Goal: Task Accomplishment & Management: Complete application form

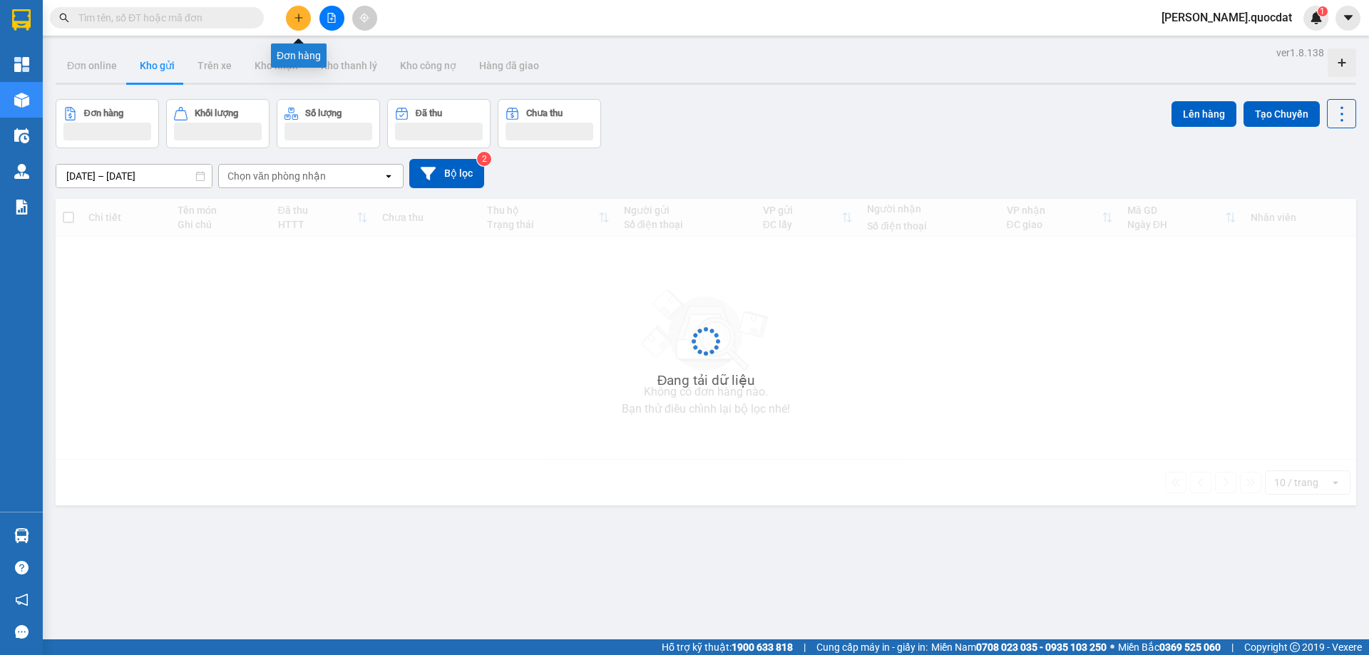
click at [306, 26] on button at bounding box center [298, 18] width 25 height 25
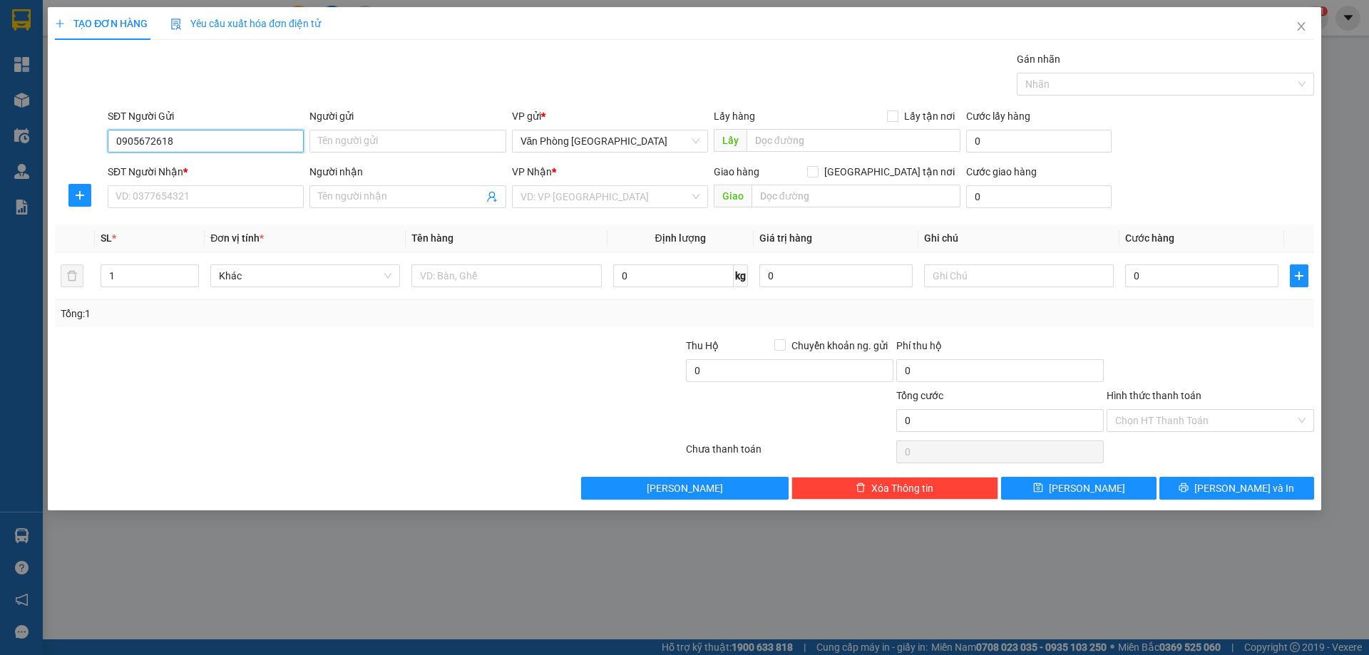
type input "0905672618"
click at [185, 211] on div "SĐT Người Nhận * VD: 0377654321" at bounding box center [206, 189] width 196 height 50
click at [182, 200] on input "SĐT Người Nhận *" at bounding box center [206, 196] width 196 height 23
drag, startPoint x: 236, startPoint y: 195, endPoint x: 236, endPoint y: 174, distance: 21.4
click at [236, 194] on input "SĐT Người Nhận *" at bounding box center [206, 196] width 196 height 23
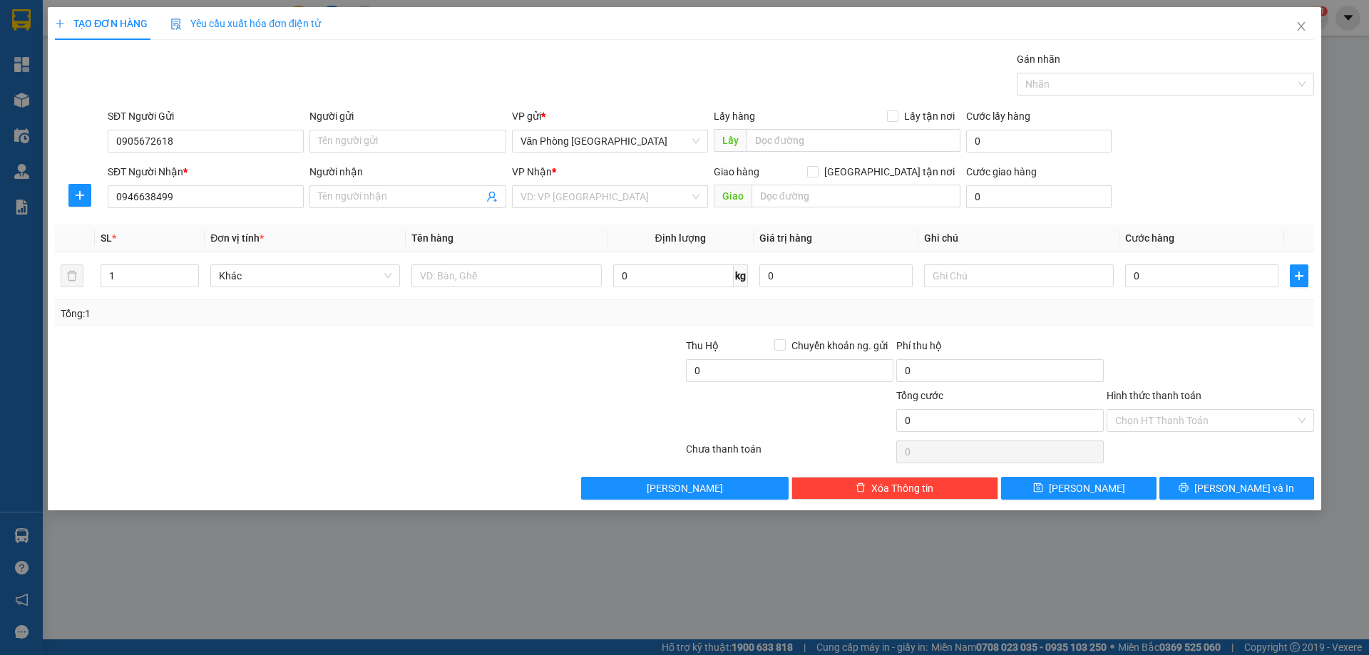
click at [571, 211] on div "VP Nhận * VD: VP [GEOGRAPHIC_DATA]" at bounding box center [610, 189] width 196 height 50
click at [153, 193] on input "0946638499" at bounding box center [206, 196] width 196 height 23
click at [161, 193] on input "0946638499" at bounding box center [206, 196] width 196 height 23
type input "0946638199"
click at [388, 195] on input "Người nhận" at bounding box center [400, 197] width 165 height 16
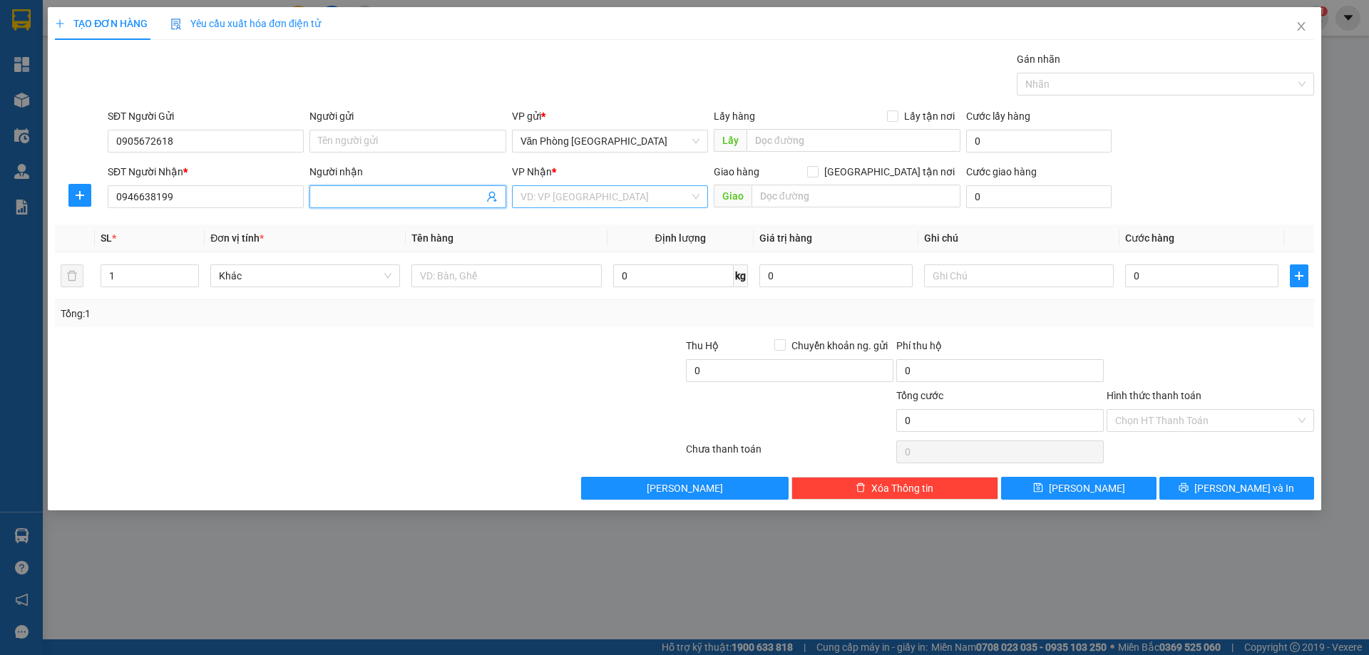
click at [601, 194] on input "search" at bounding box center [605, 196] width 169 height 21
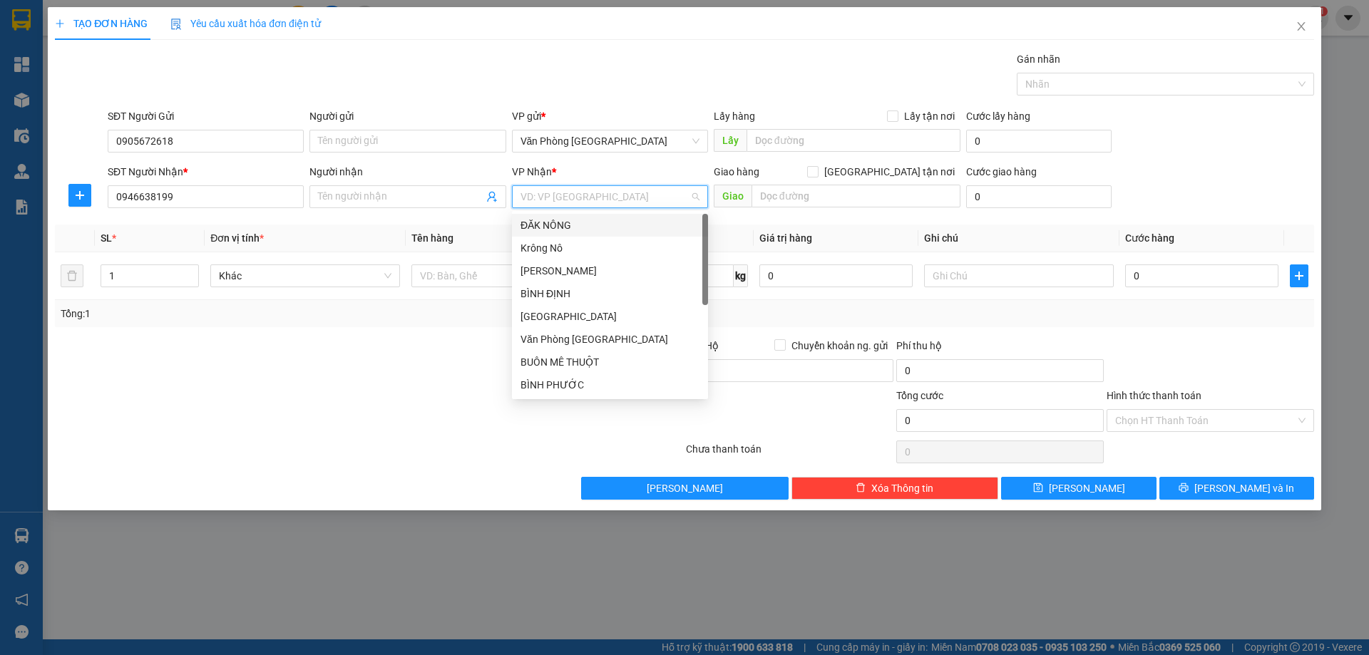
click at [586, 231] on div "ĐĂK NÔNG" at bounding box center [610, 226] width 179 height 16
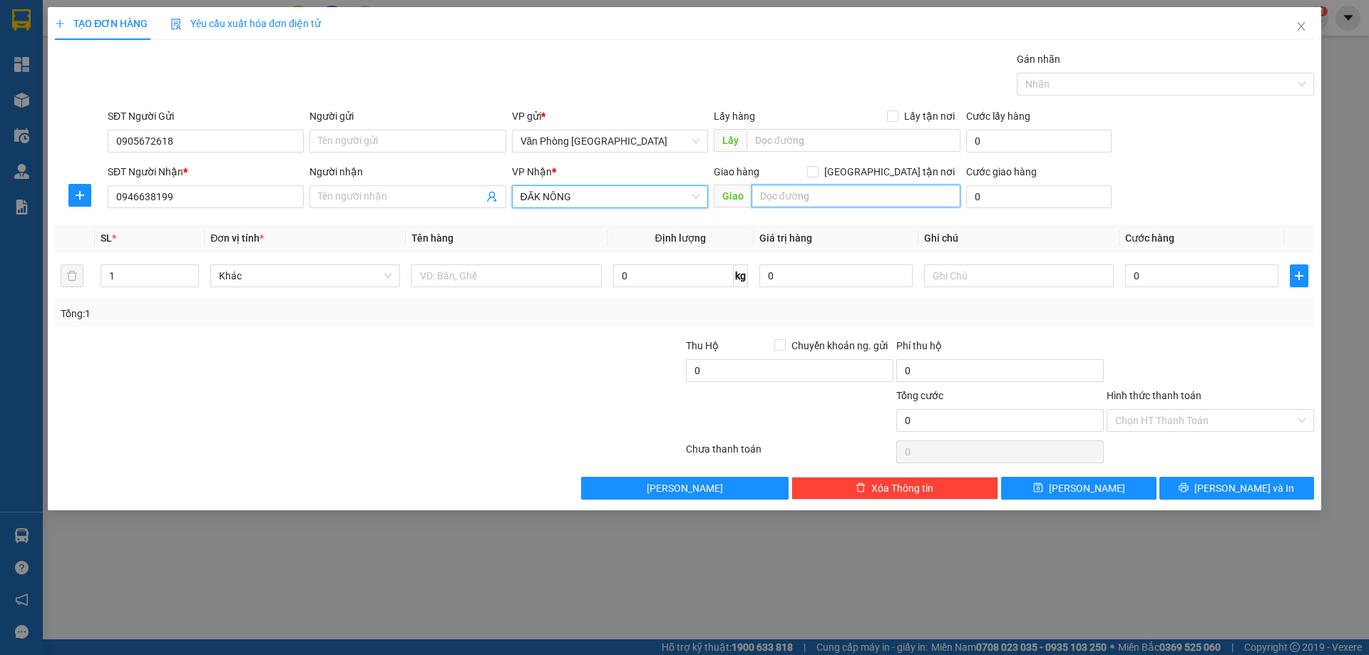
click at [805, 189] on input "text" at bounding box center [856, 196] width 209 height 23
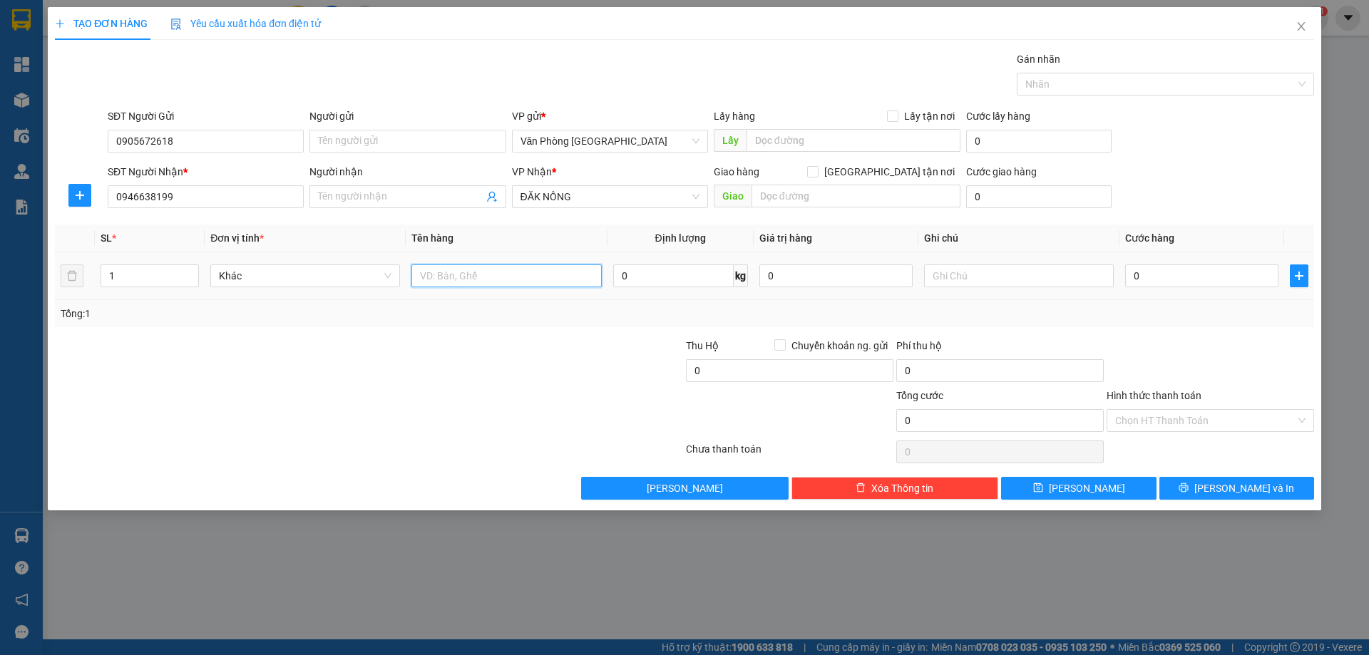
click at [480, 270] on input "text" at bounding box center [507, 276] width 190 height 23
type input "1 BỌC"
click at [822, 186] on input "text" at bounding box center [856, 196] width 209 height 23
type input "n"
type input "NHÂN CƠ"
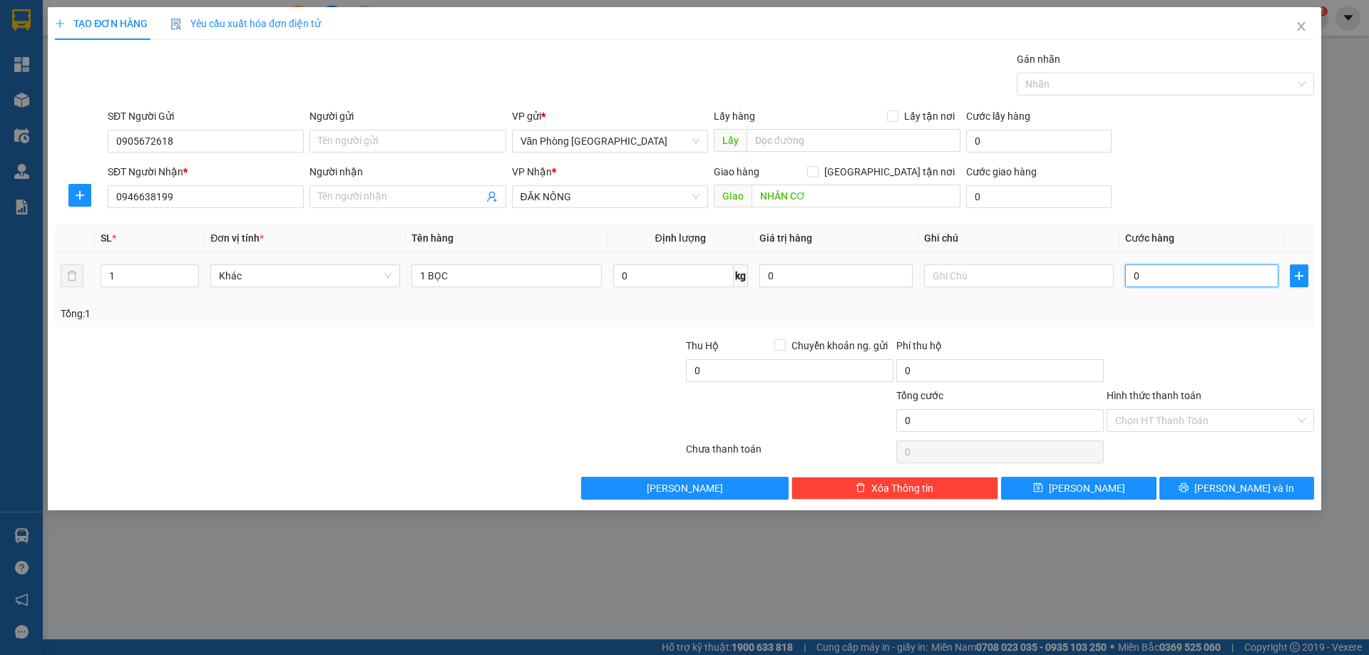
type input "5"
type input "50"
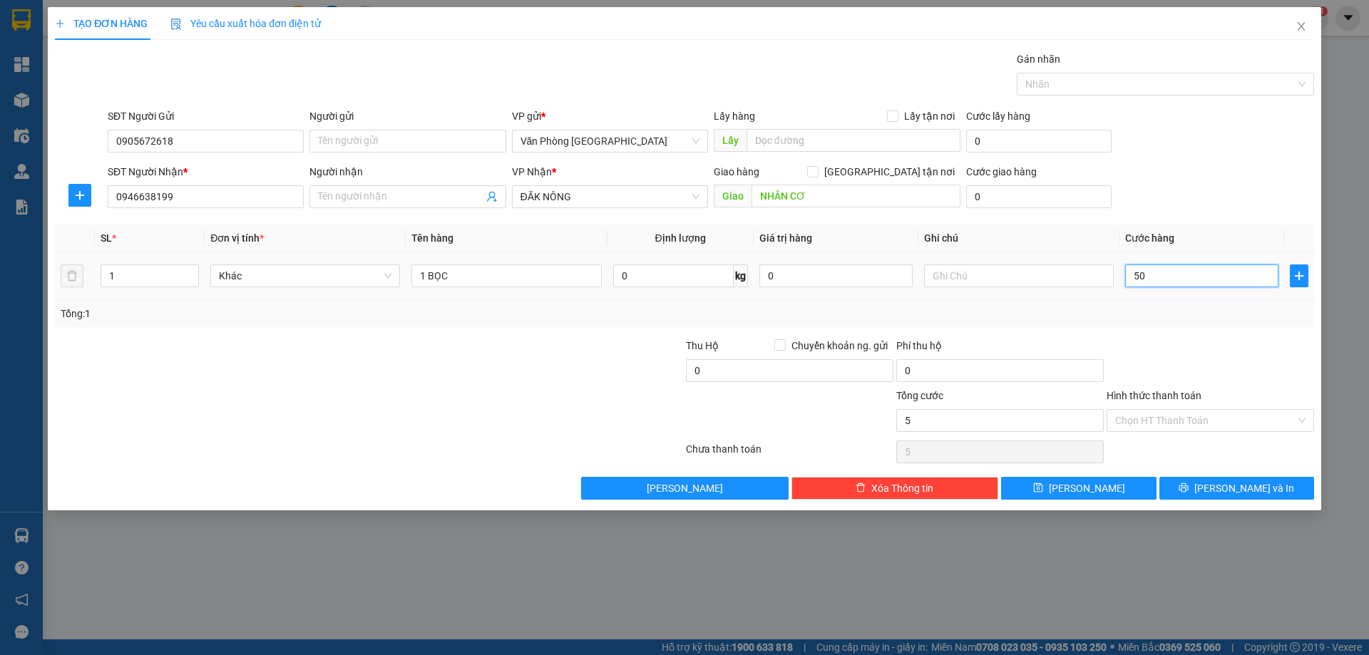
type input "50"
type input "50.000"
click at [1189, 331] on div "Transit Pickup Surcharge Ids Transit Deliver Surcharge Ids Transit Deliver Surc…" at bounding box center [685, 275] width 1260 height 449
click at [1205, 416] on input "Hình thức thanh toán" at bounding box center [1206, 420] width 180 height 21
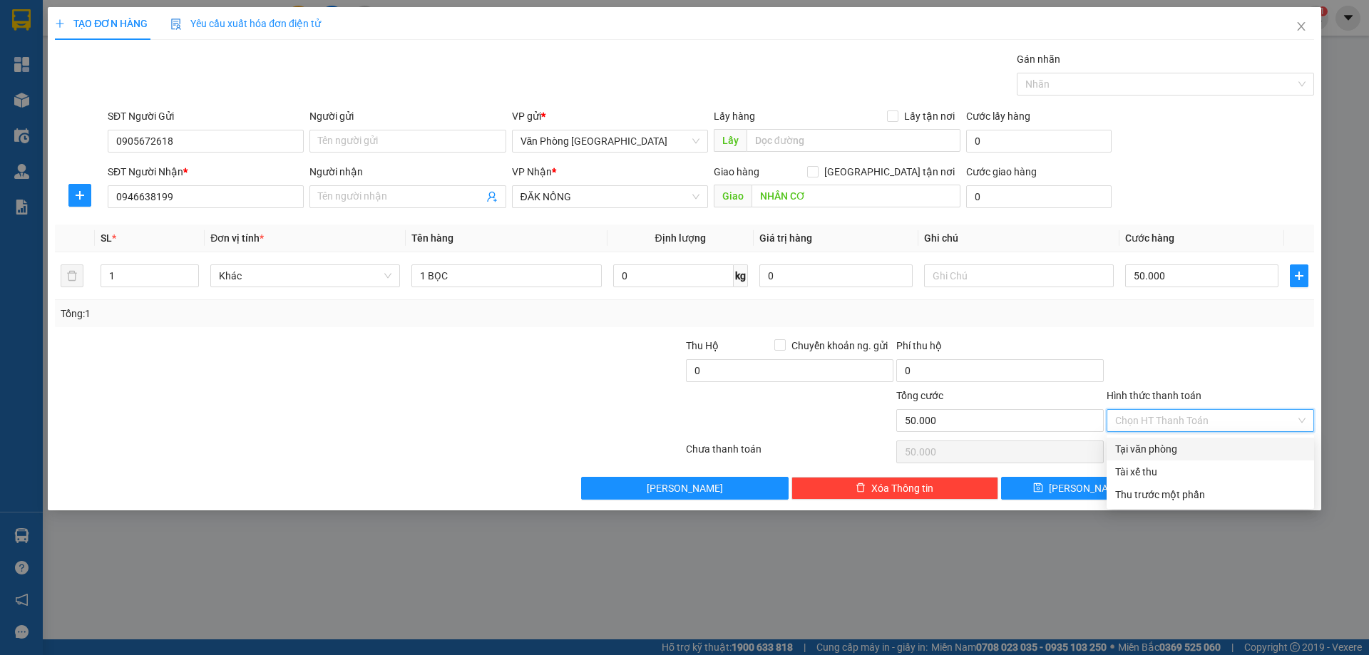
click at [1188, 449] on div "Tại văn phòng" at bounding box center [1211, 450] width 190 height 16
type input "0"
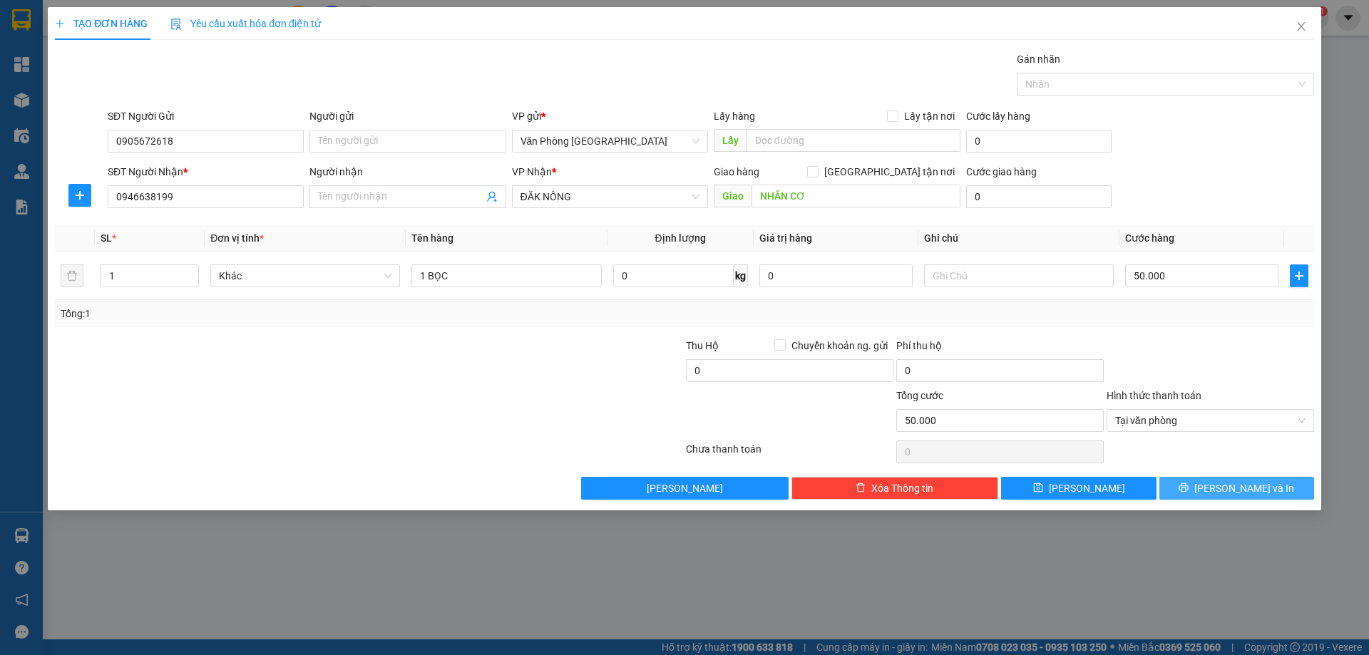
click at [1189, 489] on icon "printer" at bounding box center [1184, 488] width 10 height 10
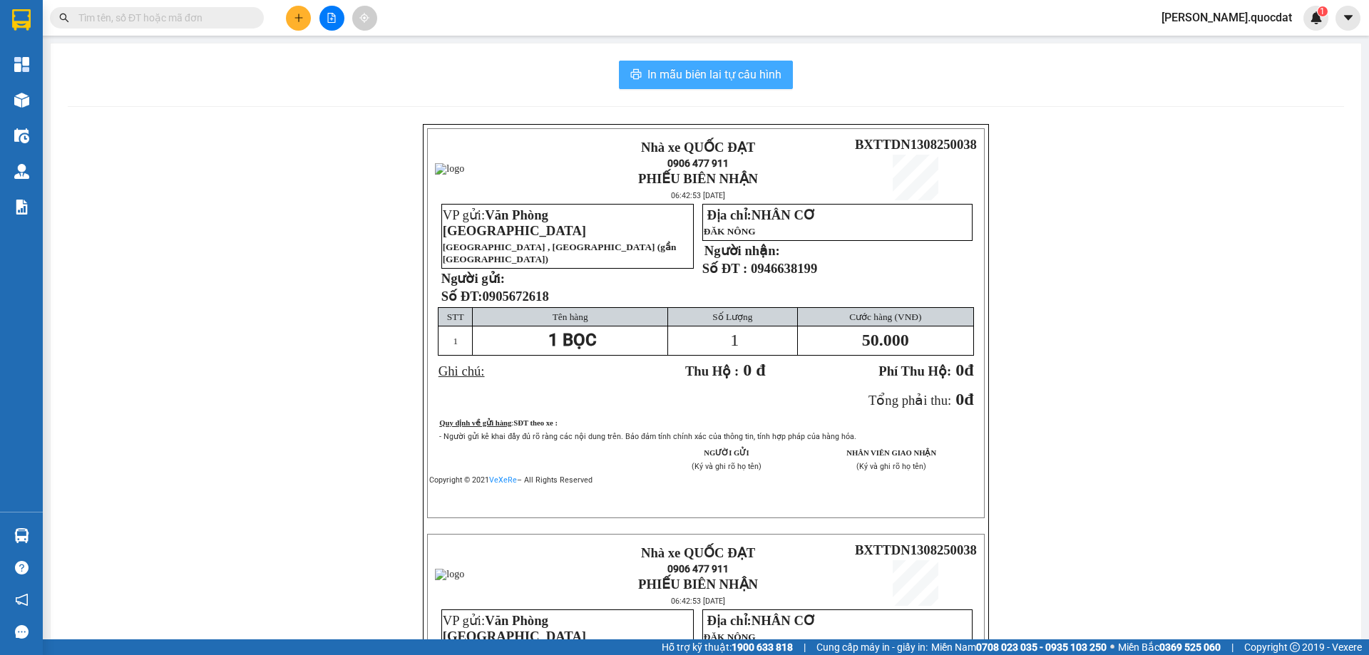
click at [748, 68] on span "In mẫu biên lai tự cấu hình" at bounding box center [715, 75] width 134 height 18
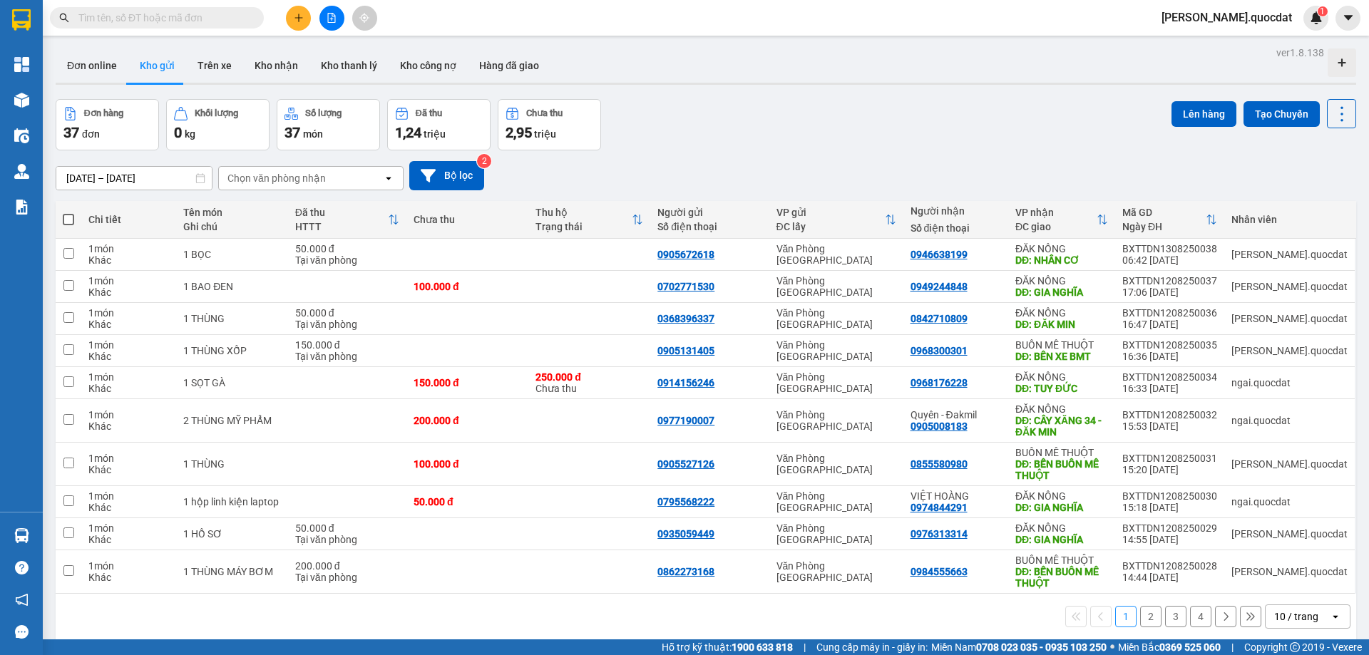
click at [913, 137] on div "Đơn hàng 37 đơn Khối lượng 0 kg Số lượng 37 món Đã thu 1,24 triệu Chưa thu 2,95…" at bounding box center [706, 124] width 1301 height 51
click at [124, 184] on div "ver 1.8.138 Đơn online Kho gửi Trên xe Kho nhận Kho thanh lý Kho công nợ Hàng đ…" at bounding box center [706, 370] width 1312 height 655
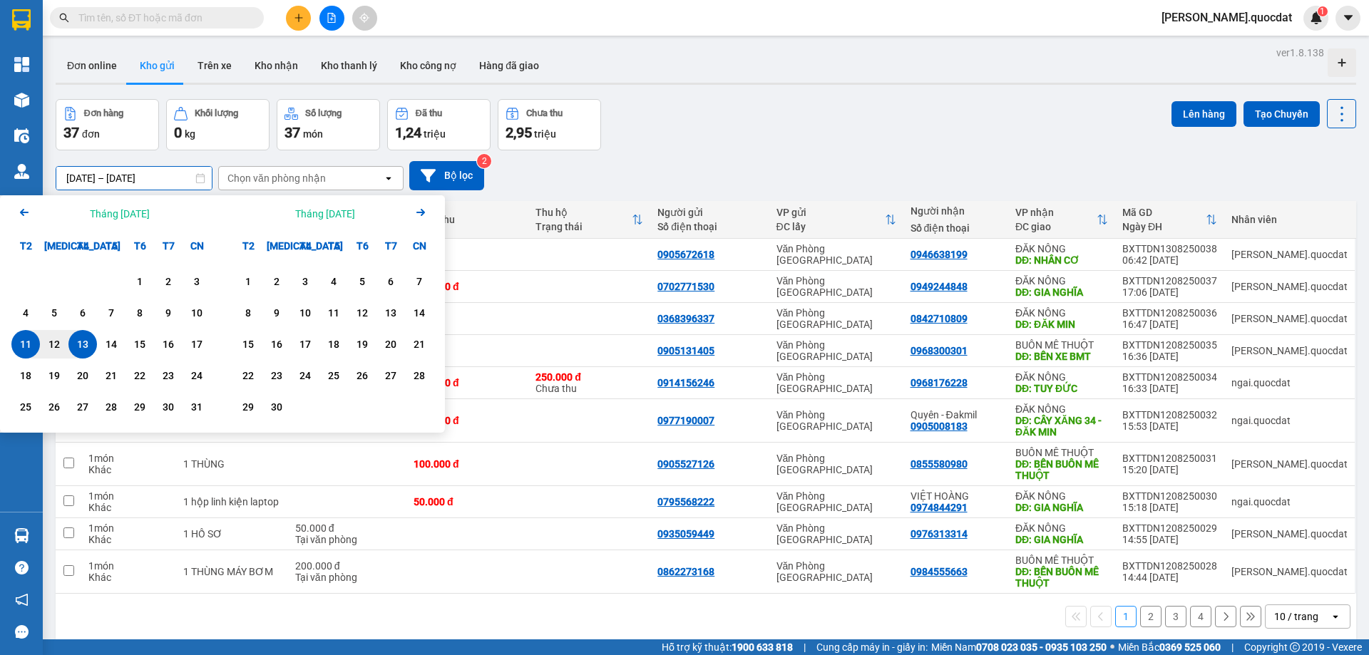
click at [86, 343] on div "13" at bounding box center [83, 344] width 20 height 17
type input "[DATE] – [DATE]"
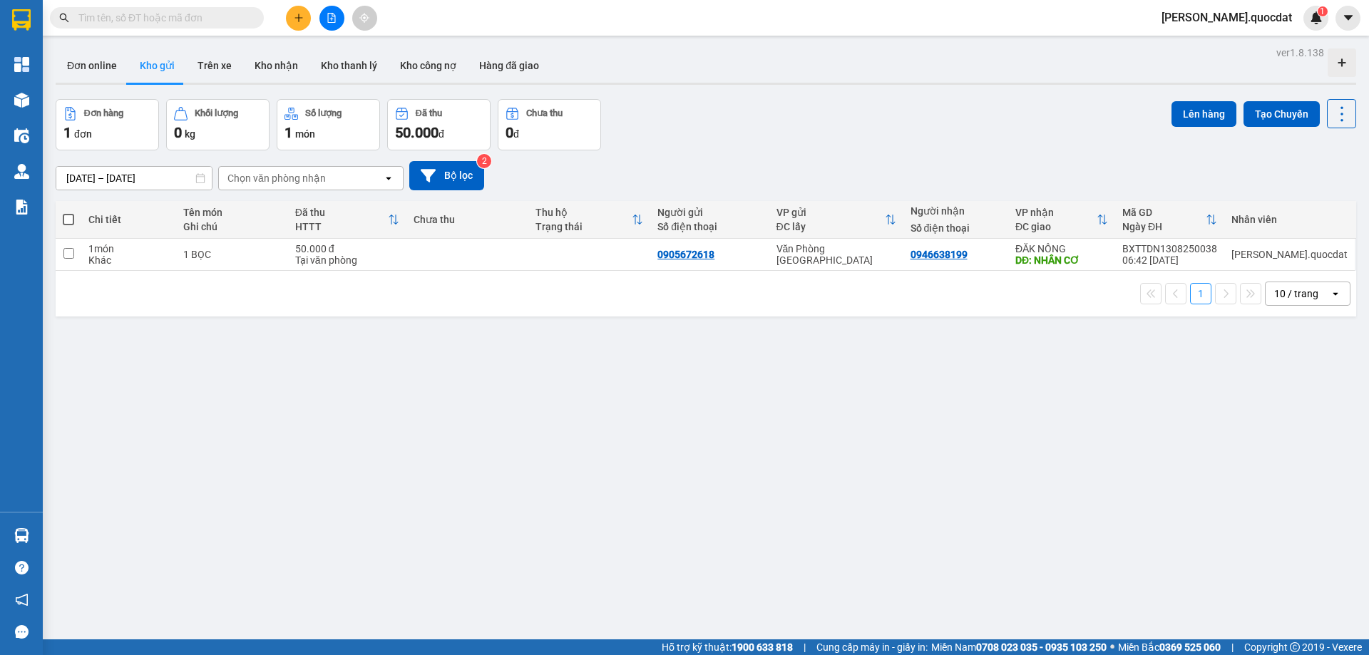
click at [866, 127] on div "Đơn hàng 1 đơn Khối lượng 0 kg Số lượng 1 món Đã thu 50.000 đ Chưa thu 0 đ Lên …" at bounding box center [706, 124] width 1301 height 51
click at [1238, 252] on button at bounding box center [1244, 255] width 20 height 25
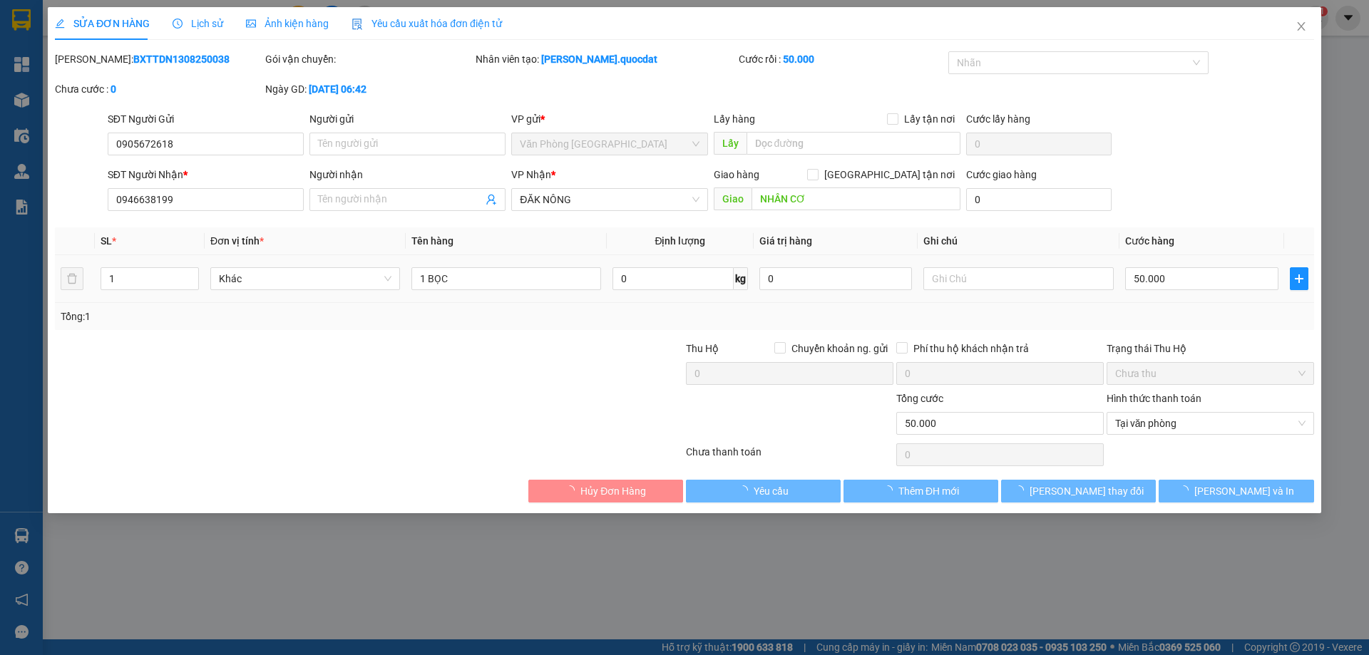
type input "0905672618"
type input "0946638199"
type input "NHÂN CƠ"
type input "50.000"
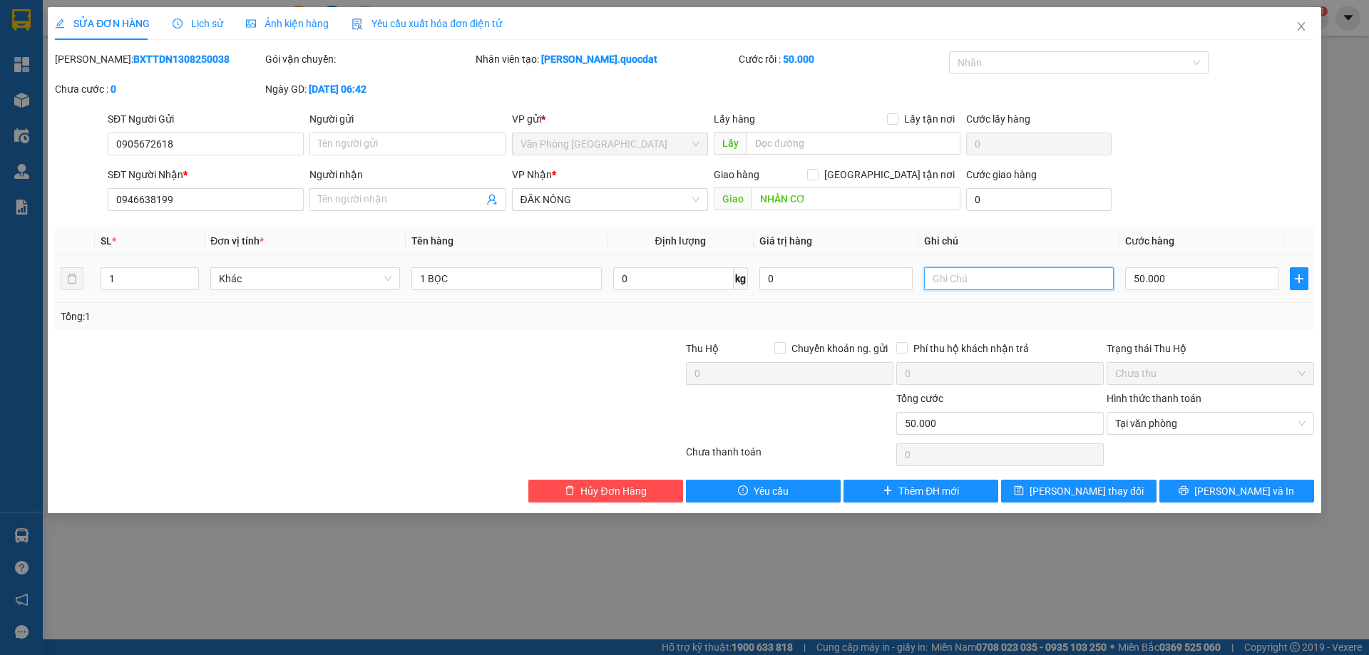
click at [1015, 275] on input "text" at bounding box center [1019, 278] width 190 height 23
type input "CK 6H43"
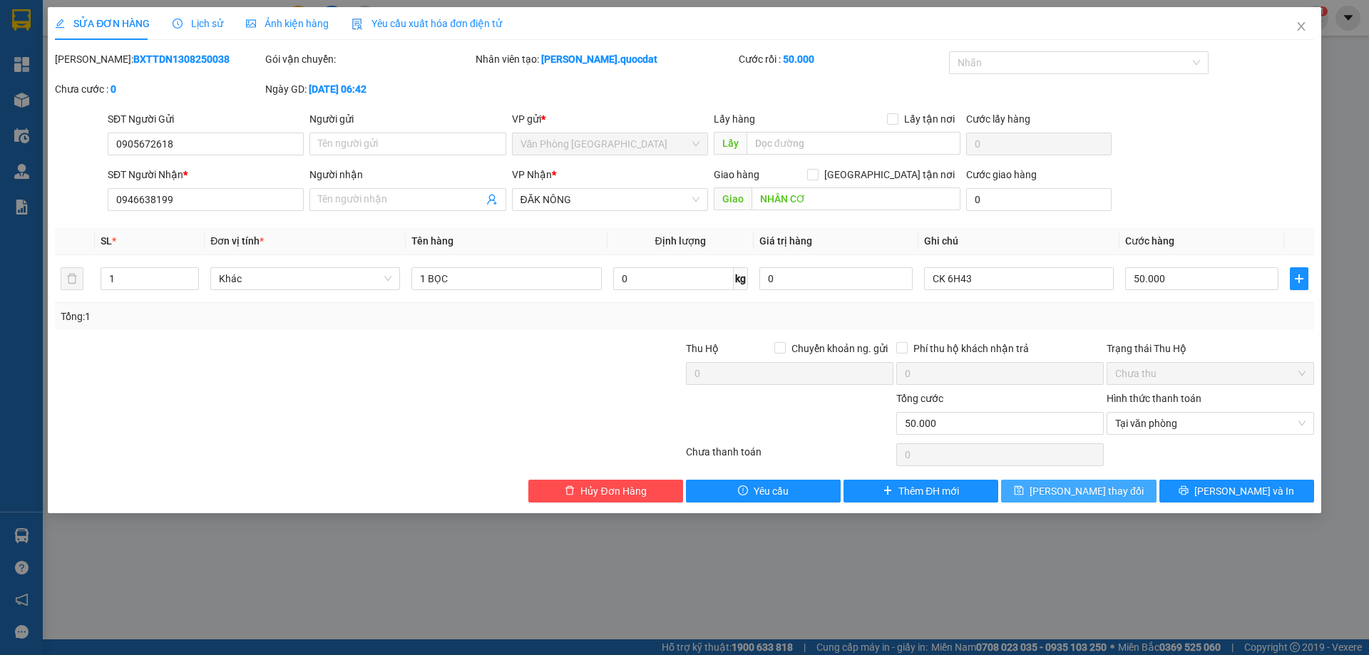
click at [1086, 493] on span "[PERSON_NAME] thay đổi" at bounding box center [1087, 492] width 114 height 16
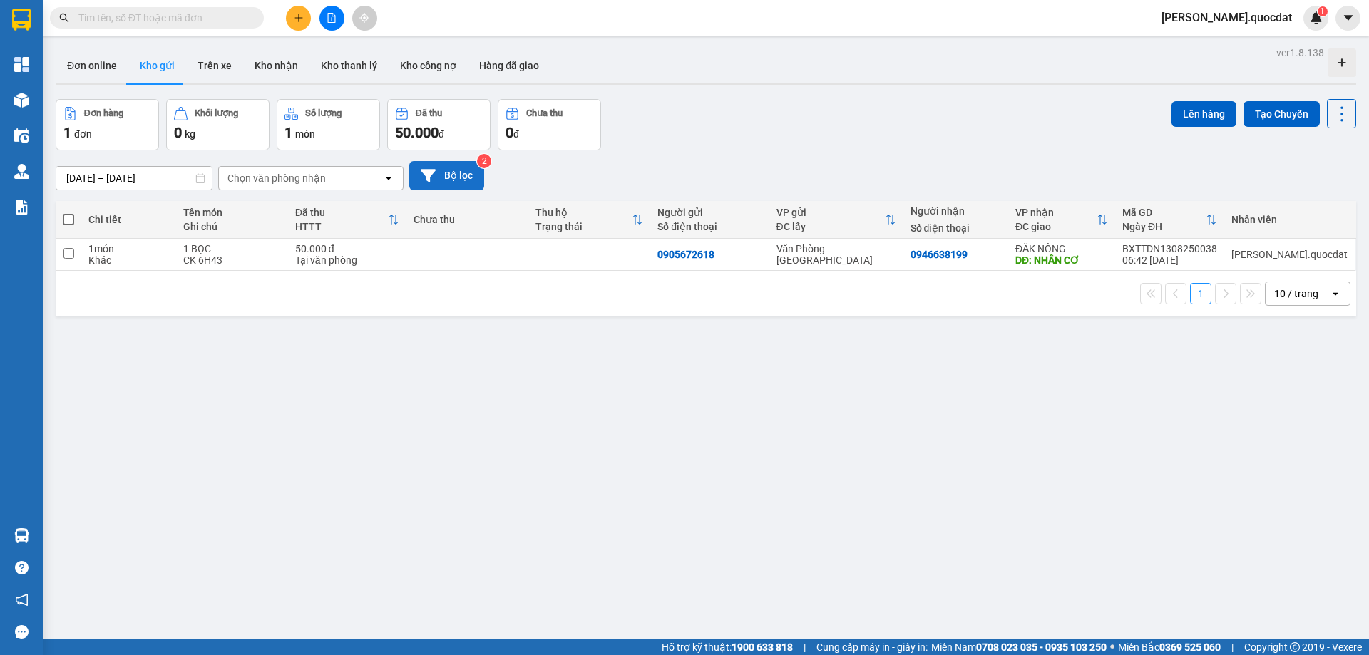
click at [457, 174] on button "Bộ lọc" at bounding box center [446, 175] width 75 height 29
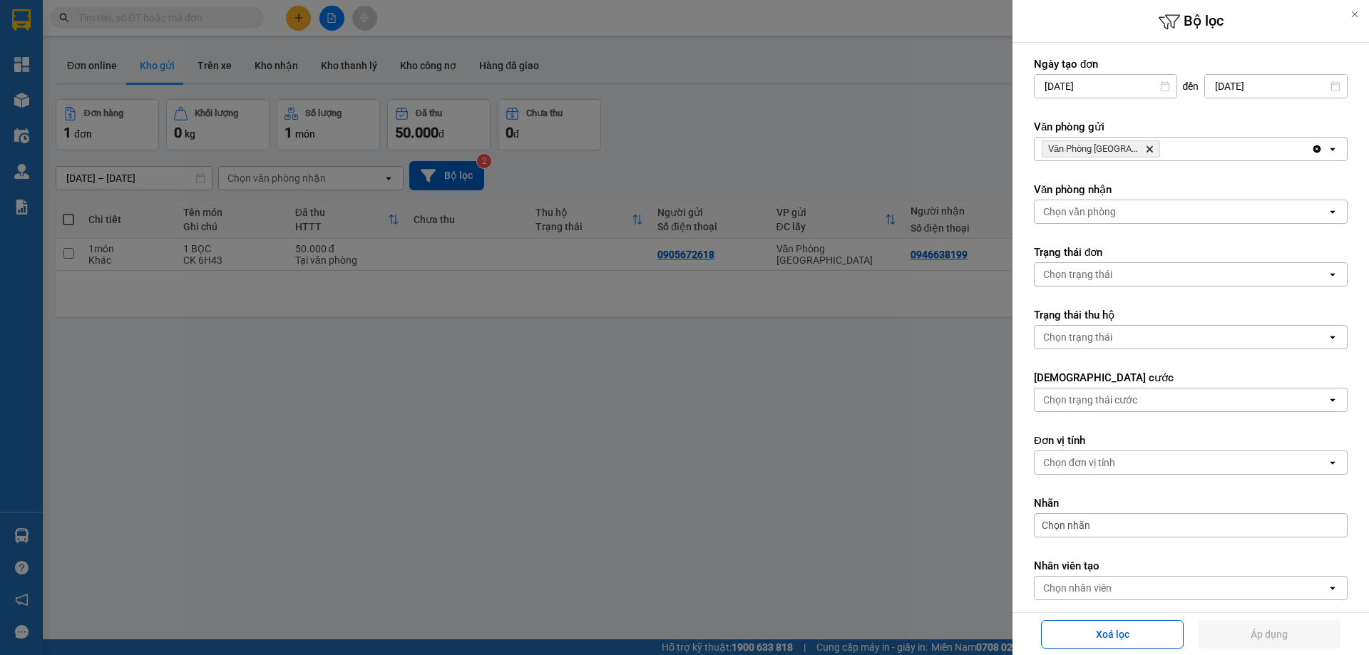
click at [727, 77] on div at bounding box center [684, 327] width 1369 height 655
